Goal: Task Accomplishment & Management: Use online tool/utility

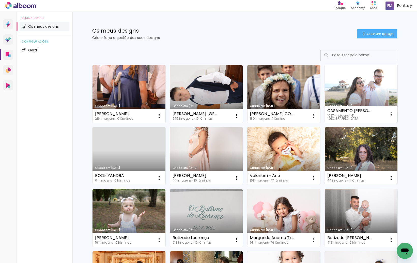
click at [360, 73] on link "Criado em [DATE]" at bounding box center [361, 93] width 73 height 57
